Goal: Transaction & Acquisition: Purchase product/service

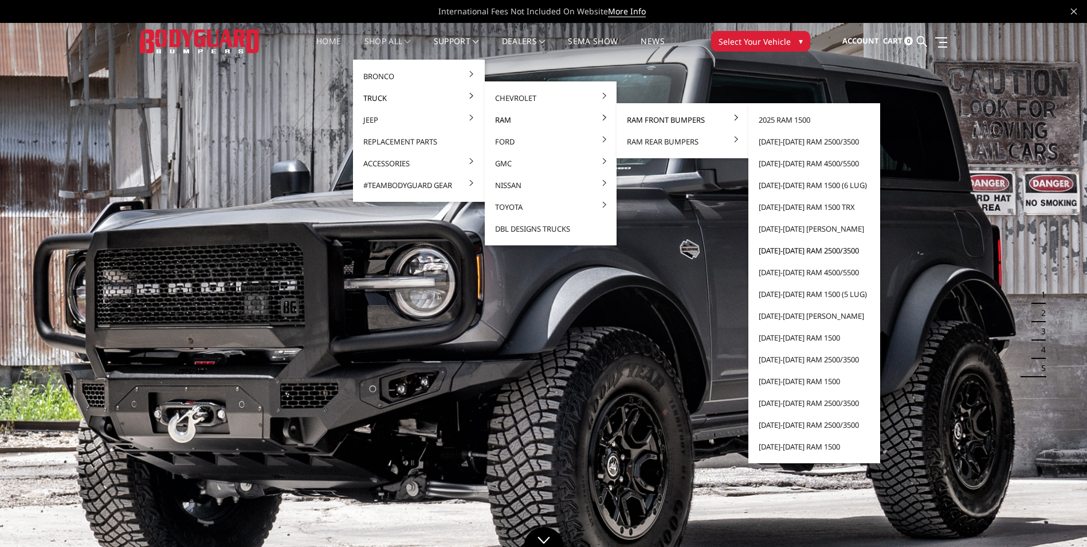
click at [815, 252] on link "[DATE]-[DATE] Ram 2500/3500" at bounding box center [814, 251] width 123 height 22
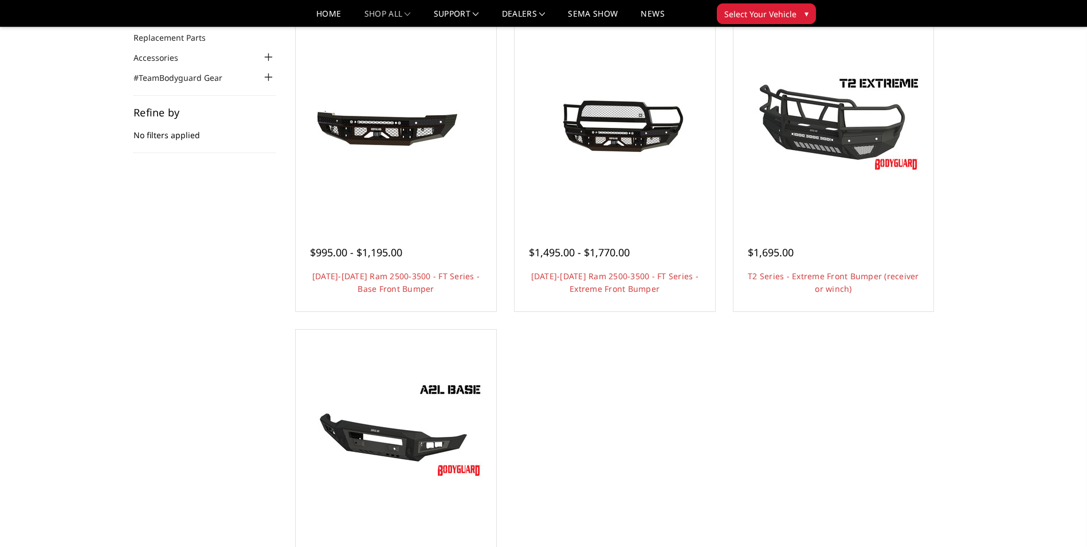
scroll to position [115, 0]
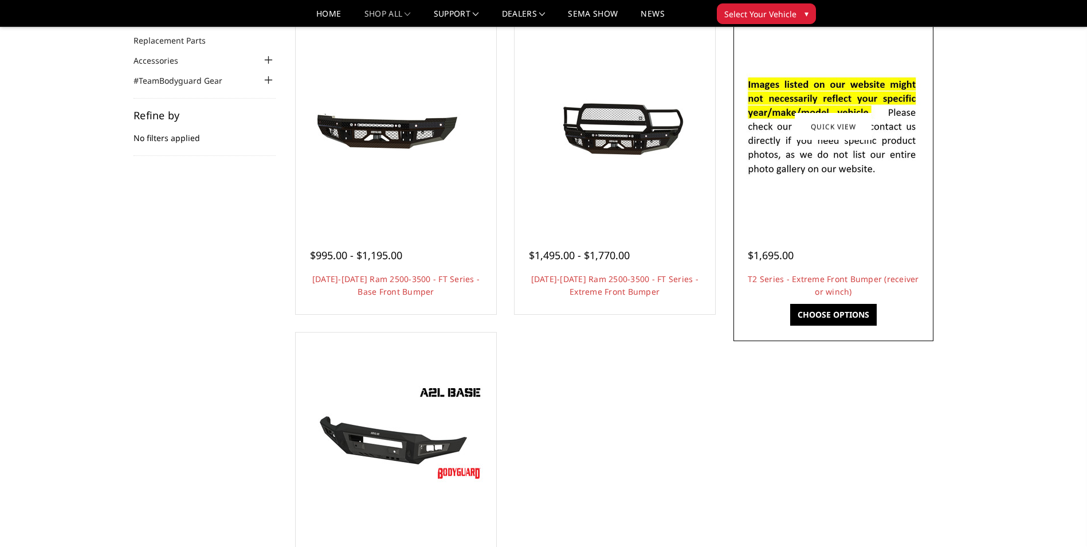
click at [836, 308] on link "Choose Options" at bounding box center [833, 315] width 87 height 22
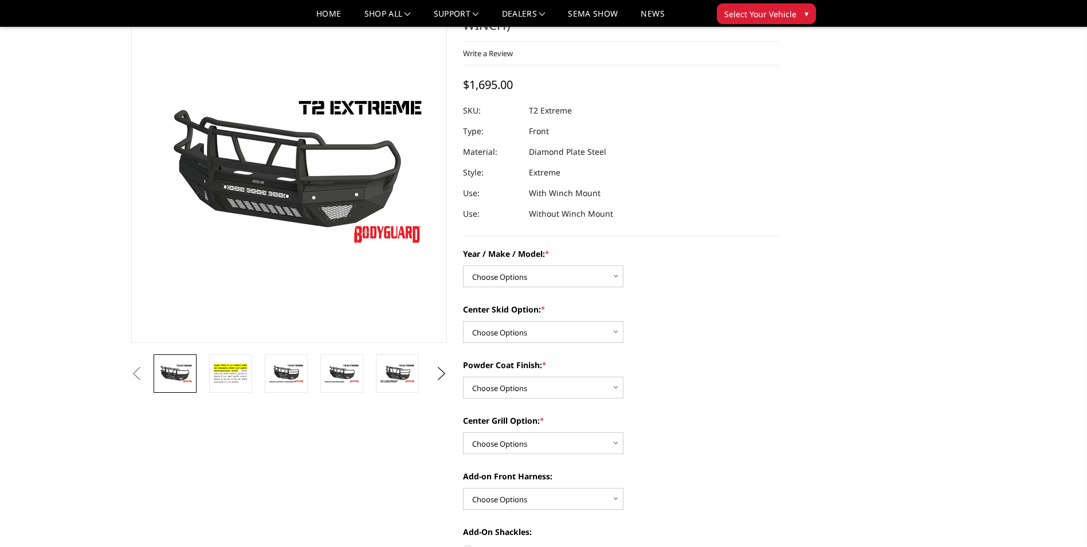
scroll to position [115, 0]
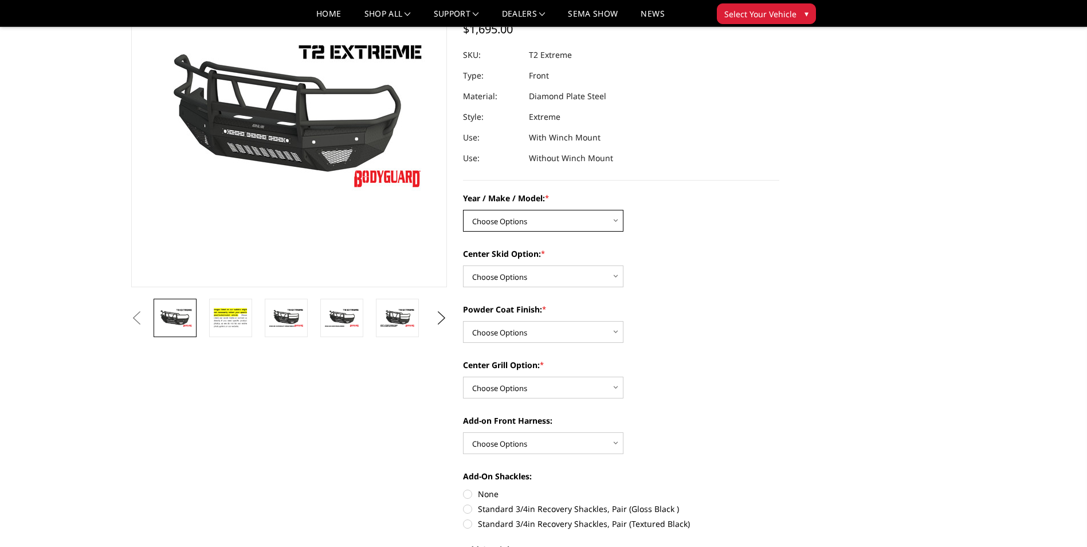
click at [593, 221] on select "Choose Options Chevrolet 19-21 1500 Chevrolet 15-19 2500 / 3500 Chevrolet 20-23…" at bounding box center [543, 221] width 160 height 22
select select "4457"
click at [463, 210] on select "Choose Options Chevrolet 19-21 1500 Chevrolet 15-19 2500 / 3500 Chevrolet 20-23…" at bounding box center [543, 221] width 160 height 22
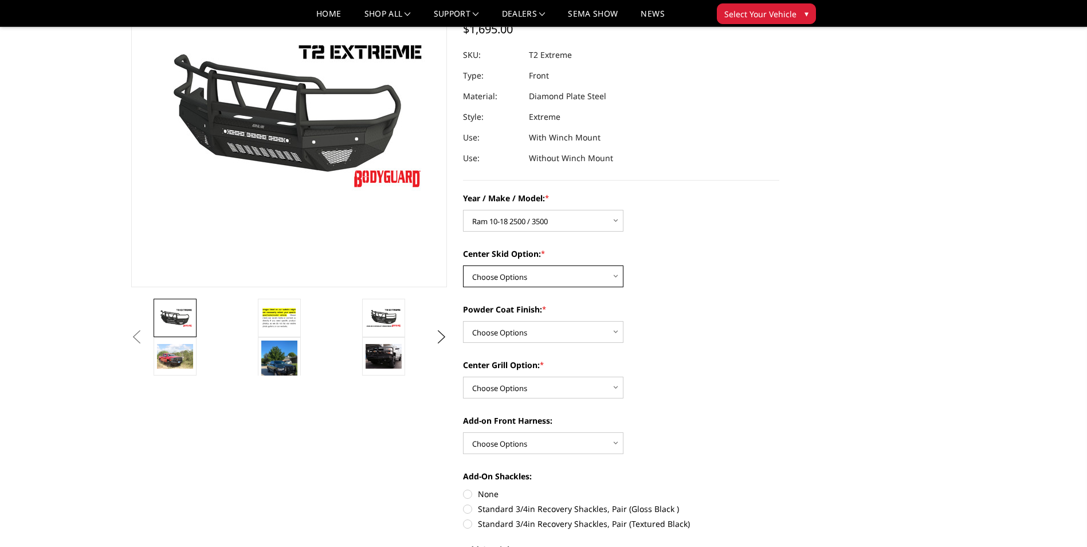
click at [563, 273] on select "Choose Options Standard center skid plate (included) Receiver tube Winch mount …" at bounding box center [543, 276] width 160 height 22
select select "4461"
click at [463, 265] on select "Choose Options Standard center skid plate (included) Receiver tube Winch mount …" at bounding box center [543, 276] width 160 height 22
click at [569, 331] on select "Choose Options Bare metal Gloss Black Powder Coat Texture Black Powder Coat" at bounding box center [543, 332] width 160 height 22
select select "4465"
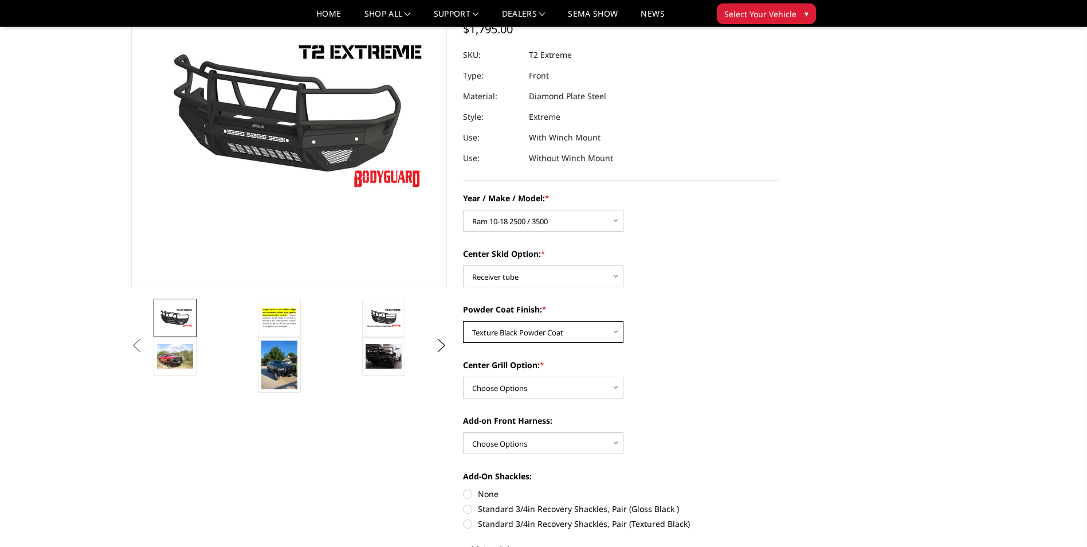
click at [463, 321] on select "Choose Options Bare metal Gloss Black Powder Coat Texture Black Powder Coat" at bounding box center [543, 332] width 160 height 22
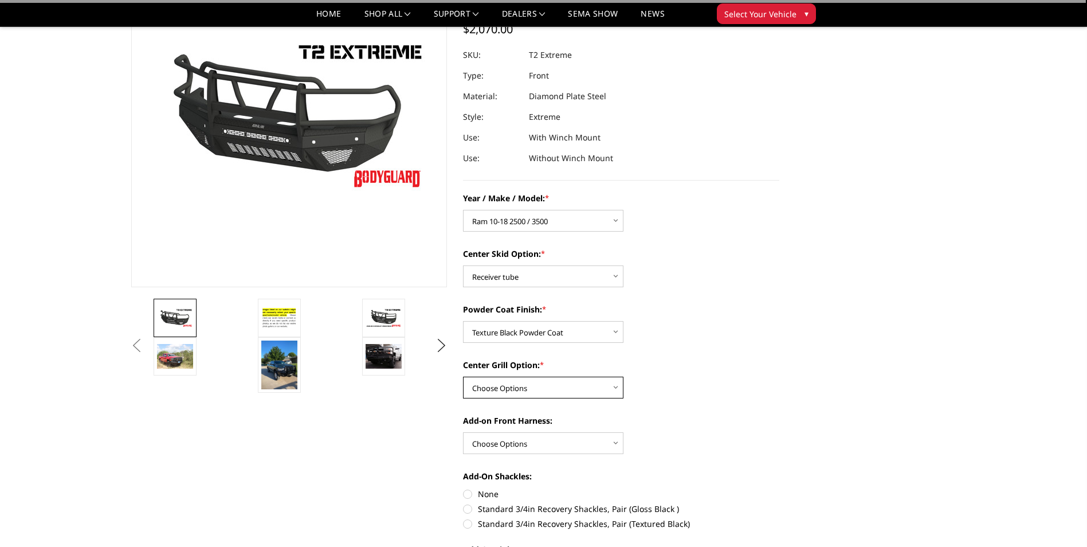
click at [578, 381] on select "Choose Options Add expanded metal in center grill Decline this option" at bounding box center [543, 387] width 160 height 22
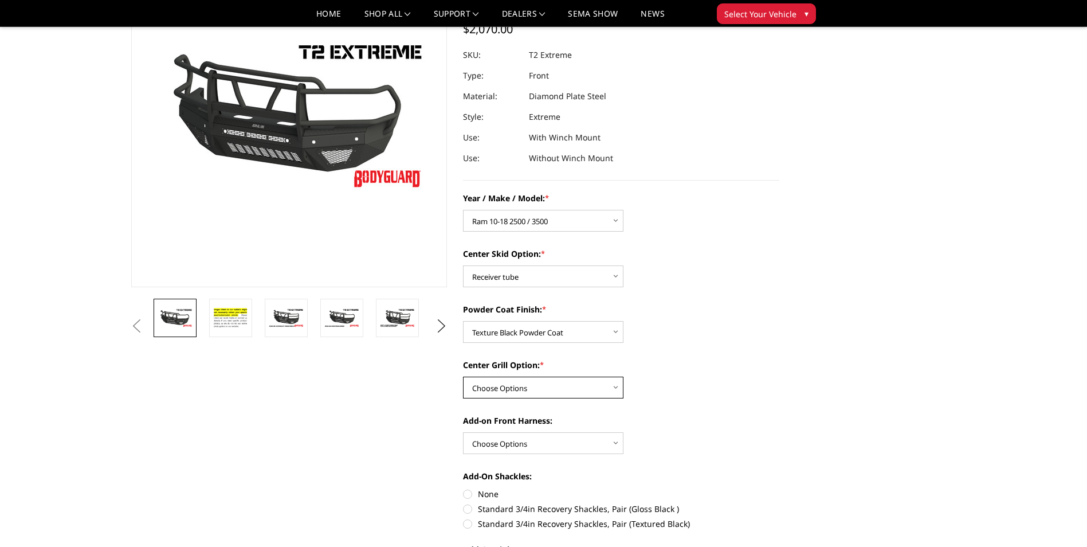
select select "4482"
click at [463, 376] on select "Choose Options Add expanded metal in center grill Decline this option" at bounding box center [543, 387] width 160 height 22
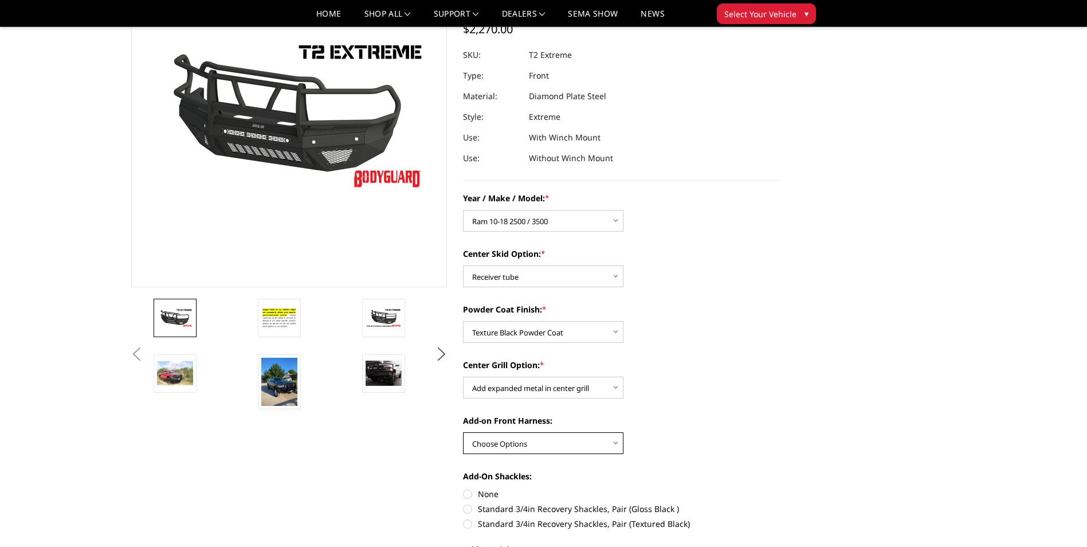
click at [573, 442] on select "Choose Options WITH front camera harness WITHOUT front camera harness" at bounding box center [543, 443] width 160 height 22
select select "4469"
click at [463, 432] on select "Choose Options WITH front camera harness WITHOUT front camera harness" at bounding box center [543, 443] width 160 height 22
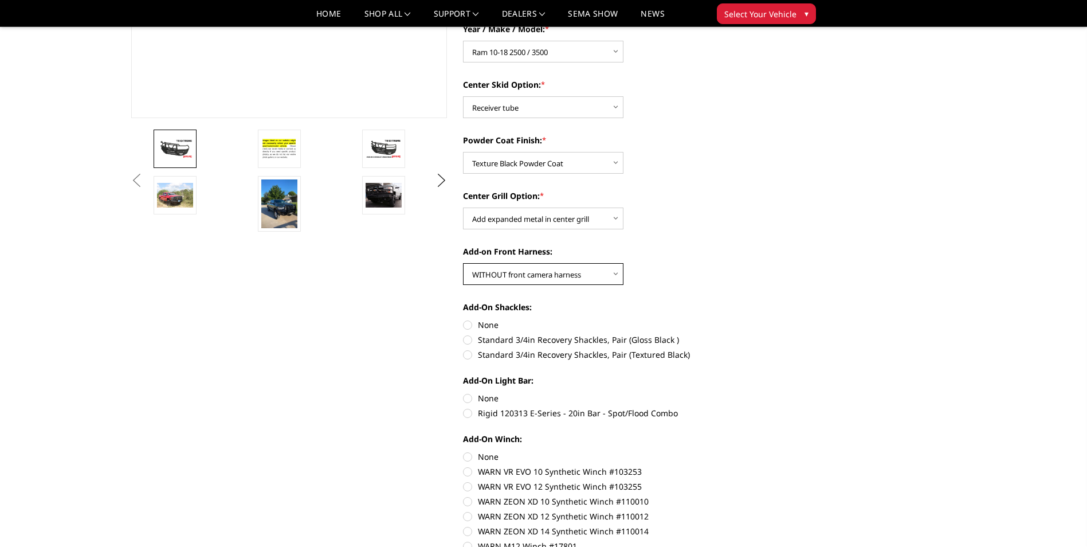
scroll to position [286, 0]
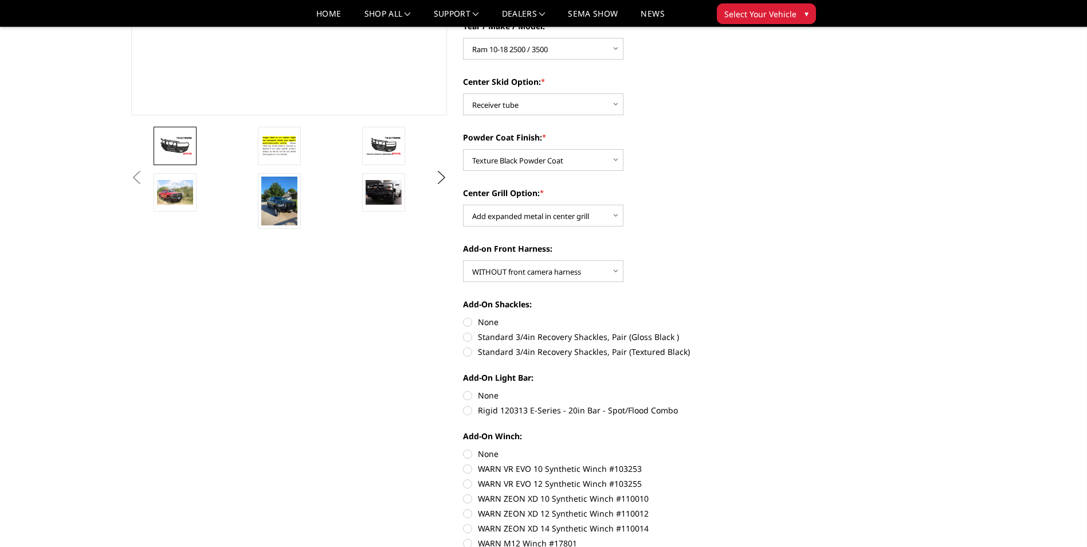
click at [466, 349] on label "Standard 3/4in Recovery Shackles, Pair (Textured Black)" at bounding box center [621, 351] width 316 height 12
click at [779, 331] on input "Standard 3/4in Recovery Shackles, Pair (Textured Black)" at bounding box center [779, 331] width 1 height 1
radio input "true"
click at [468, 407] on label "Rigid 120313 E-Series - 20in Bar - Spot/Flood Combo" at bounding box center [621, 410] width 316 height 12
click at [779, 390] on input "Rigid 120313 E-Series - 20in Bar - Spot/Flood Combo" at bounding box center [779, 389] width 1 height 1
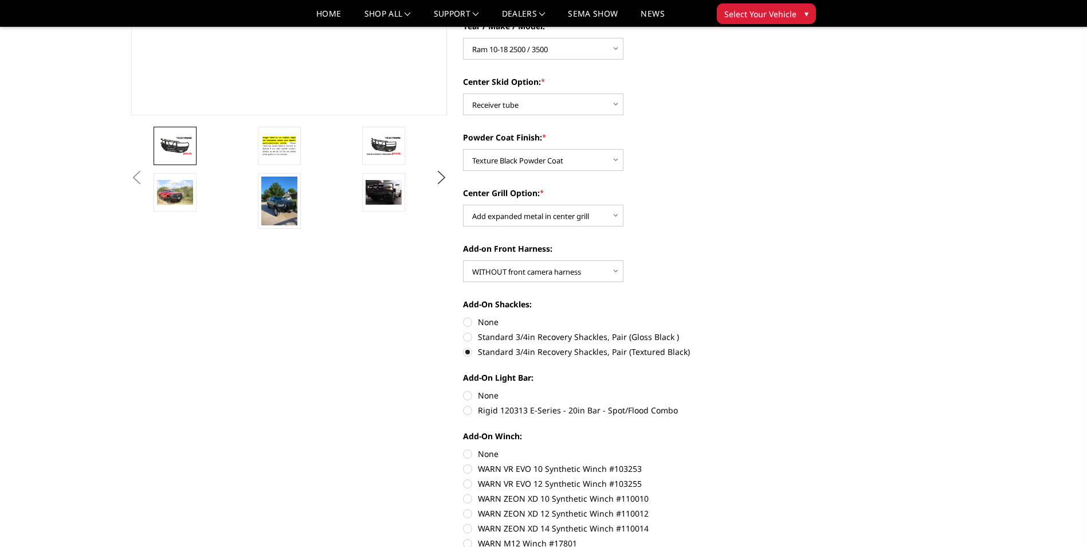
radio input "true"
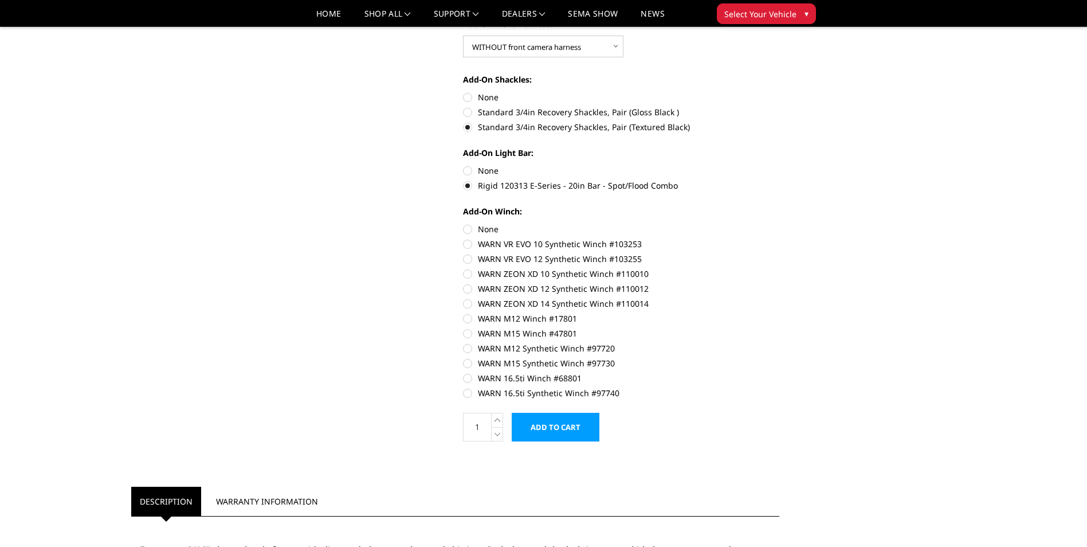
scroll to position [516, 0]
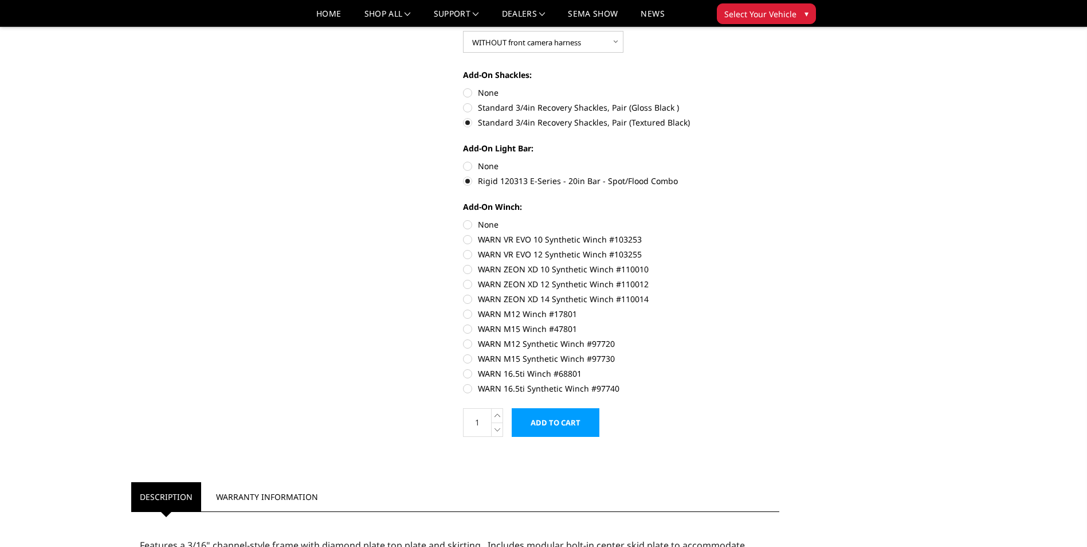
click at [470, 223] on label "None" at bounding box center [621, 224] width 316 height 12
click at [464, 219] on input "None" at bounding box center [463, 218] width 1 height 1
radio input "true"
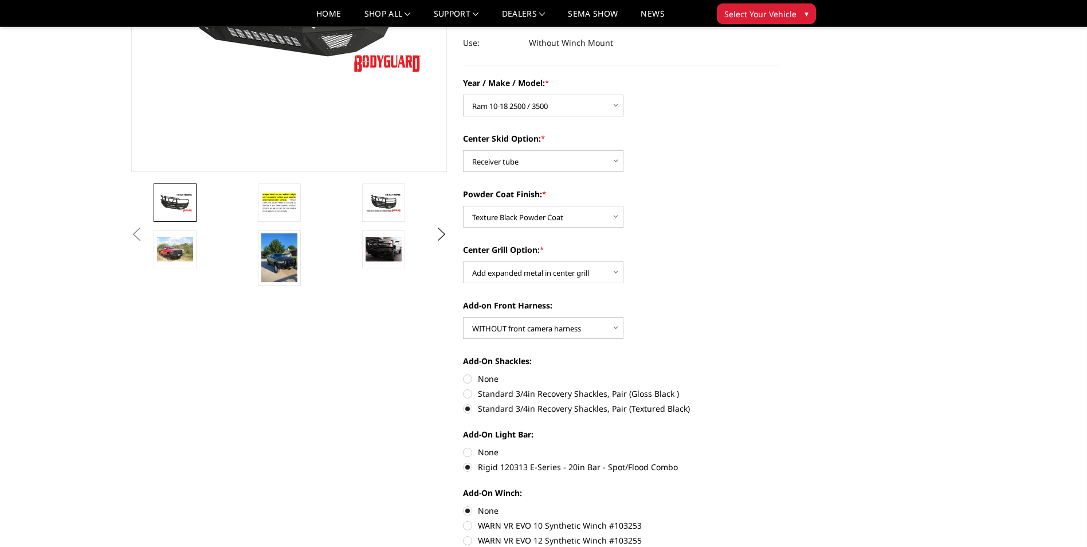
scroll to position [0, 0]
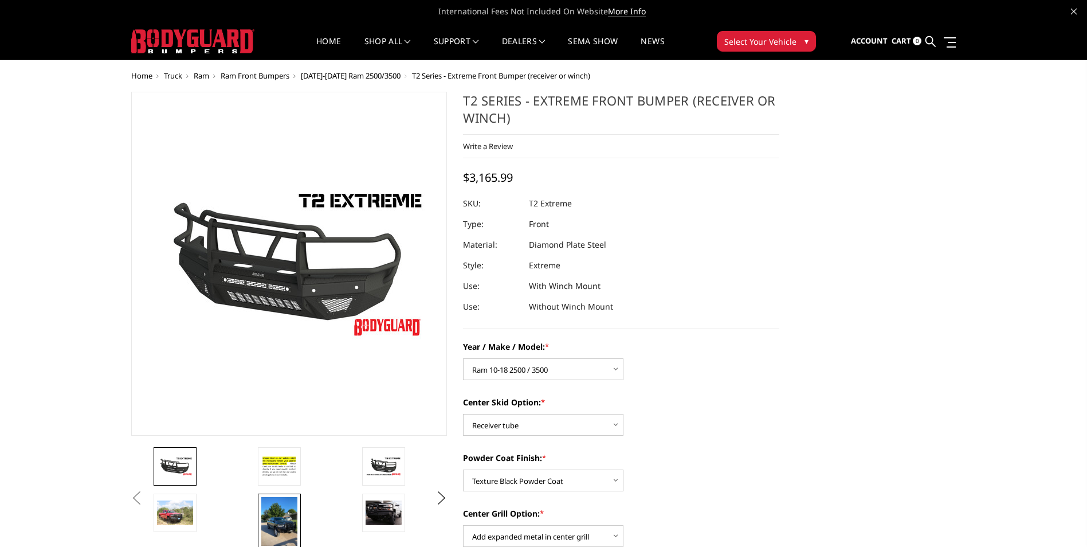
click at [286, 531] on img at bounding box center [279, 521] width 36 height 49
